Goal: Transaction & Acquisition: Obtain resource

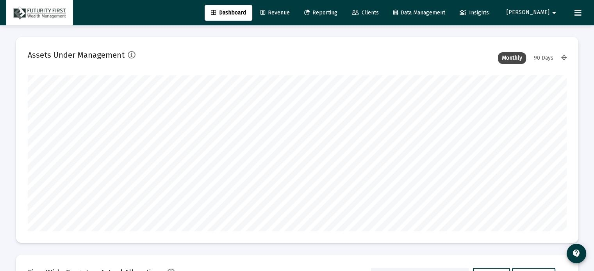
scroll to position [156, 290]
type input "[DATE]"
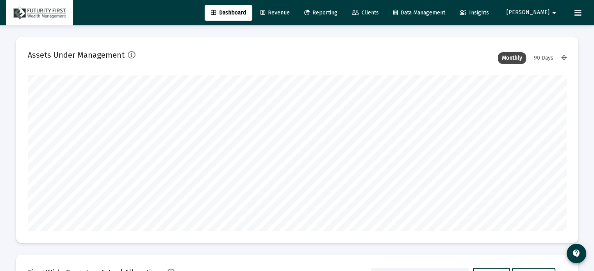
click at [379, 12] on span "Clients" at bounding box center [365, 12] width 27 height 7
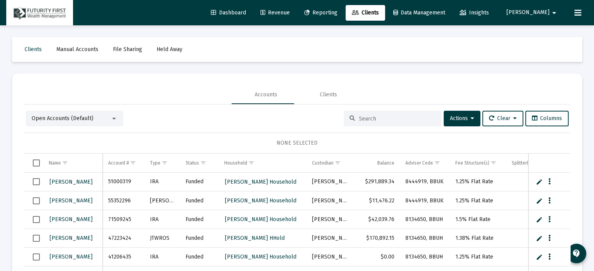
click at [386, 118] on input at bounding box center [397, 119] width 77 height 7
click at [375, 121] on input "schw" at bounding box center [397, 119] width 77 height 7
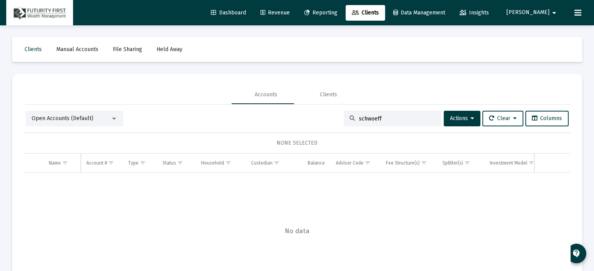
drag, startPoint x: 383, startPoint y: 119, endPoint x: 321, endPoint y: 123, distance: 61.8
click at [321, 121] on div "Open Accounts (Default) schwoeff Actions Clear Columns" at bounding box center [297, 119] width 543 height 16
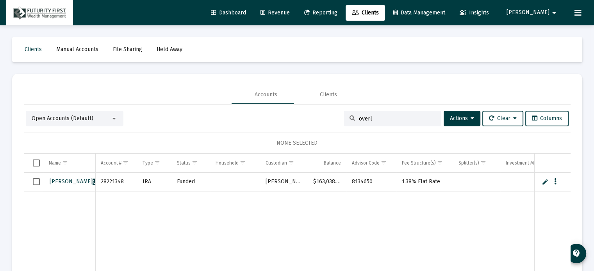
type input "overl"
click at [337, 12] on span "Reporting" at bounding box center [320, 12] width 33 height 7
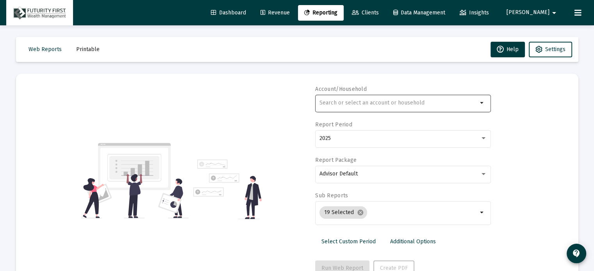
click at [391, 103] on input "text" at bounding box center [398, 103] width 158 height 6
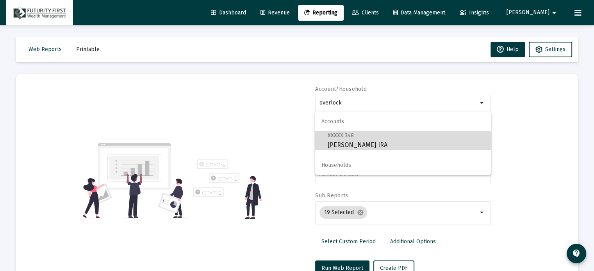
click at [371, 143] on span "XXXXX 348 [PERSON_NAME] IRA" at bounding box center [406, 140] width 157 height 19
type input "[PERSON_NAME] IRA"
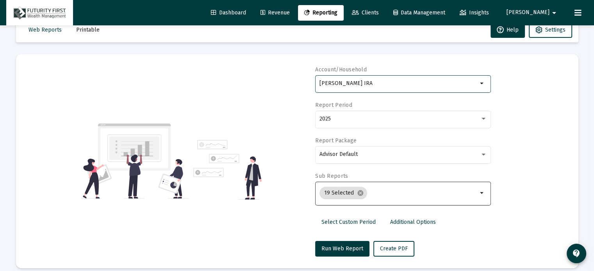
scroll to position [28, 0]
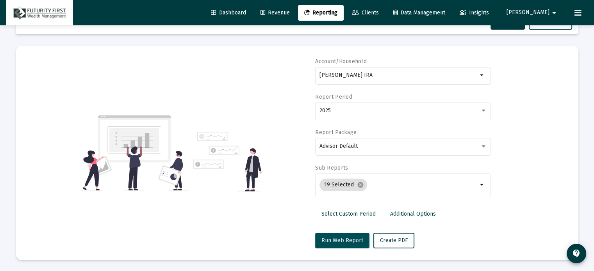
click at [332, 240] on span "Run Web Report" at bounding box center [342, 240] width 42 height 7
select select "View all"
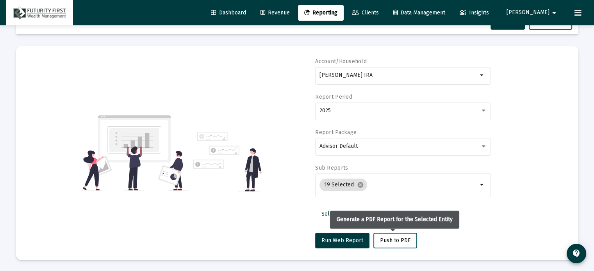
click at [391, 241] on span "Push to PDF" at bounding box center [395, 240] width 30 height 7
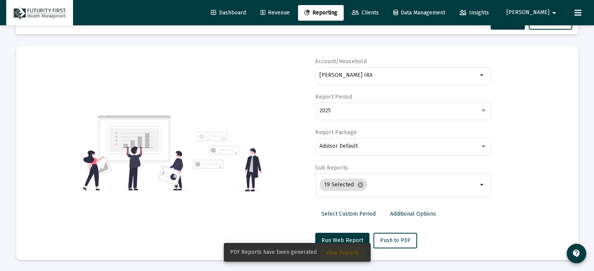
click at [345, 253] on span "View Reports" at bounding box center [342, 253] width 33 height 7
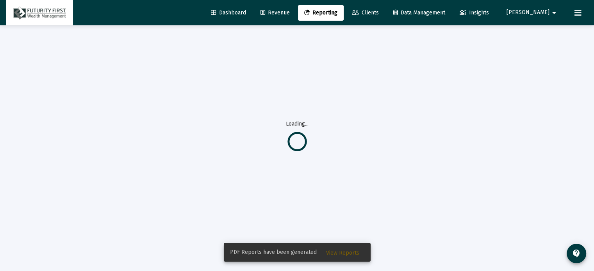
scroll to position [25, 0]
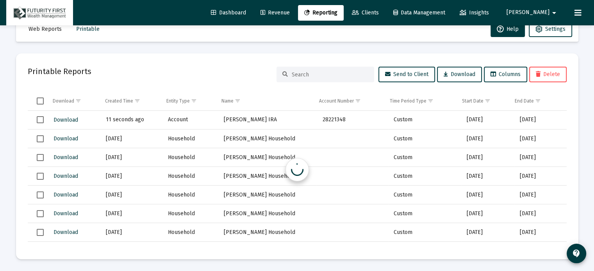
scroll to position [20, 0]
click at [71, 119] on span "Download" at bounding box center [65, 120] width 25 height 7
click at [379, 14] on span "Clients" at bounding box center [365, 12] width 27 height 7
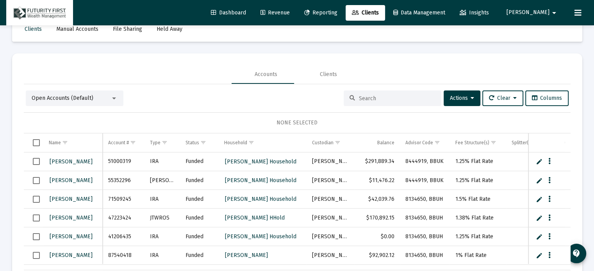
click at [362, 95] on input at bounding box center [397, 98] width 77 height 7
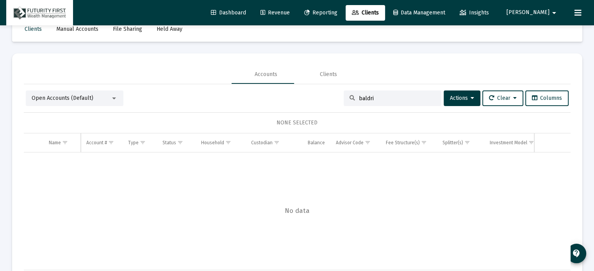
type input "baldri"
